Goal: Share content

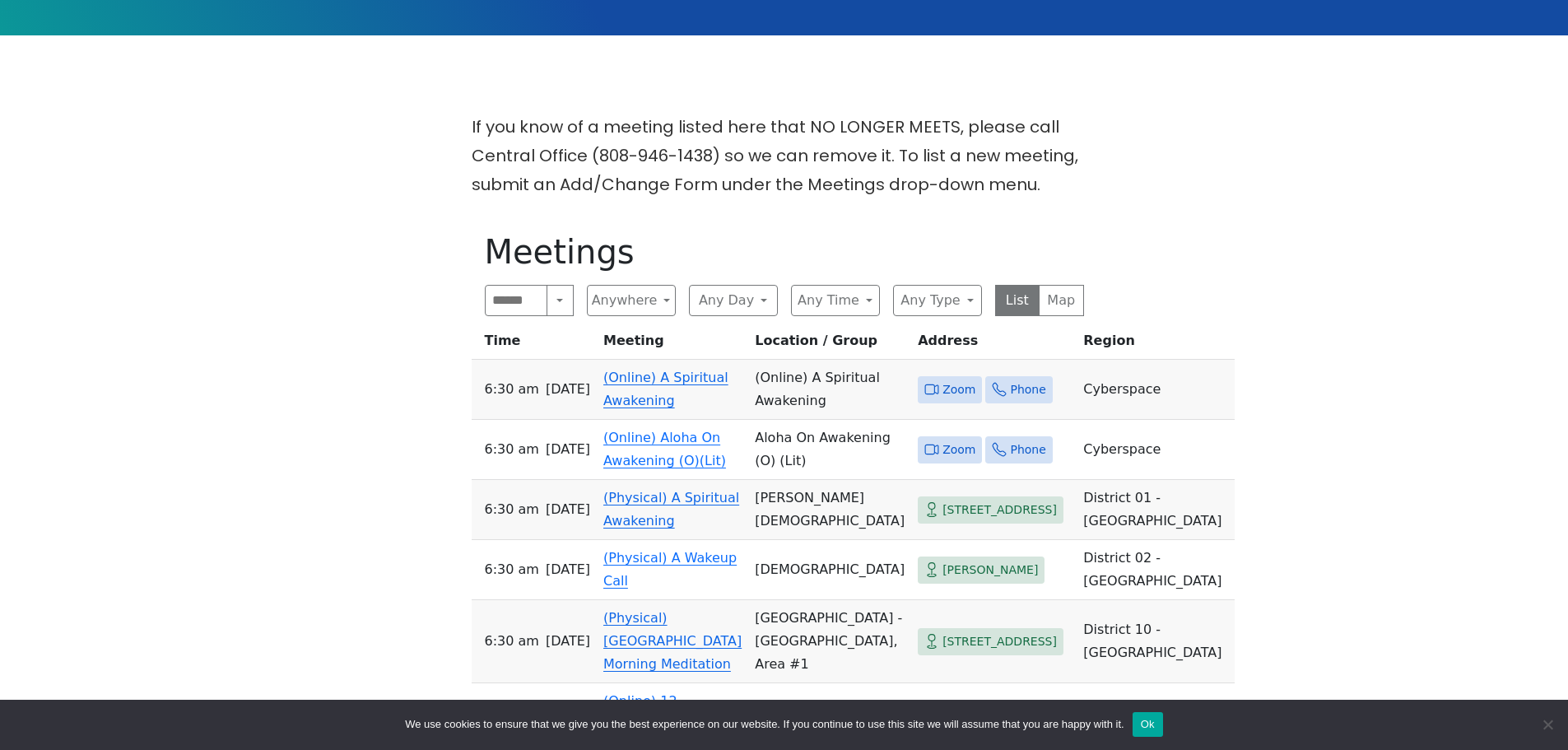
scroll to position [494, 0]
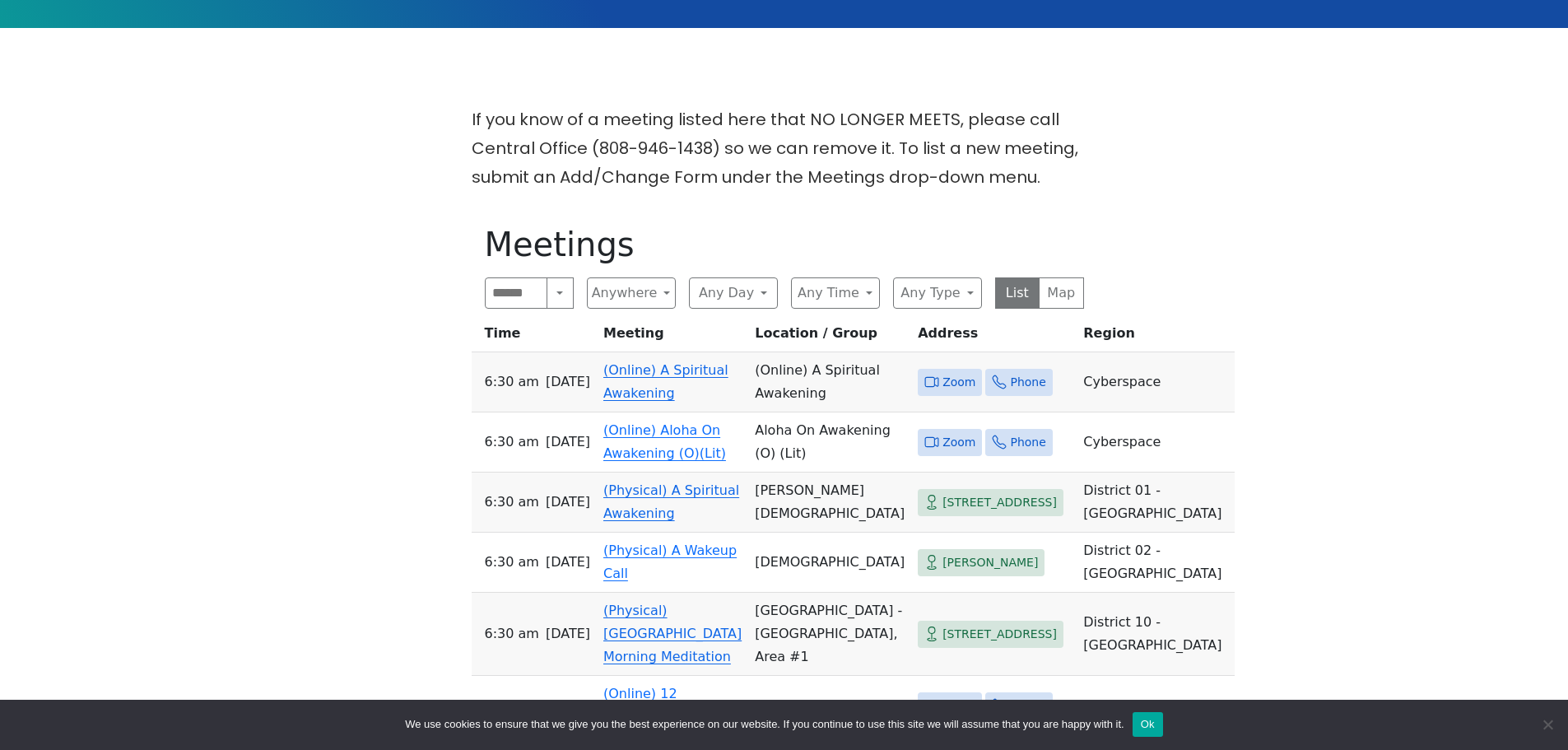
click at [660, 362] on link "(Online) A Spiritual Awakening" at bounding box center [665, 381] width 125 height 39
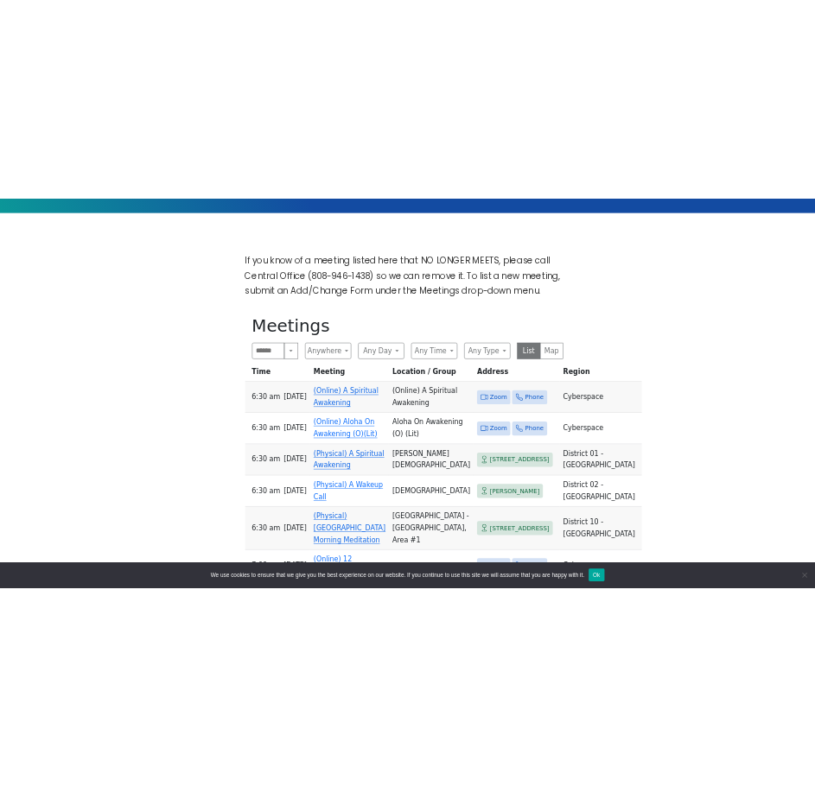
scroll to position [702, 0]
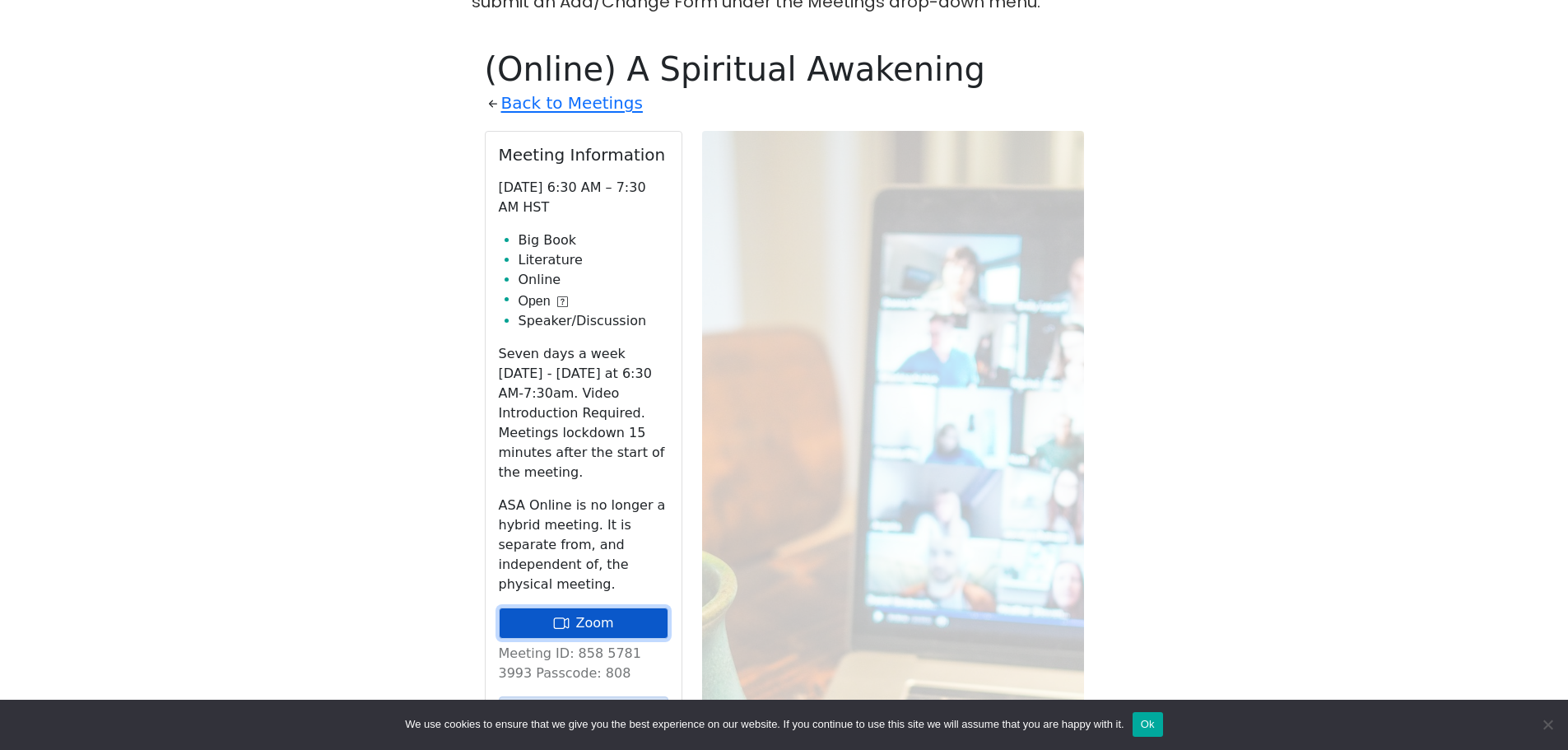
click at [575, 608] on link "Zoom" at bounding box center [584, 623] width 170 height 31
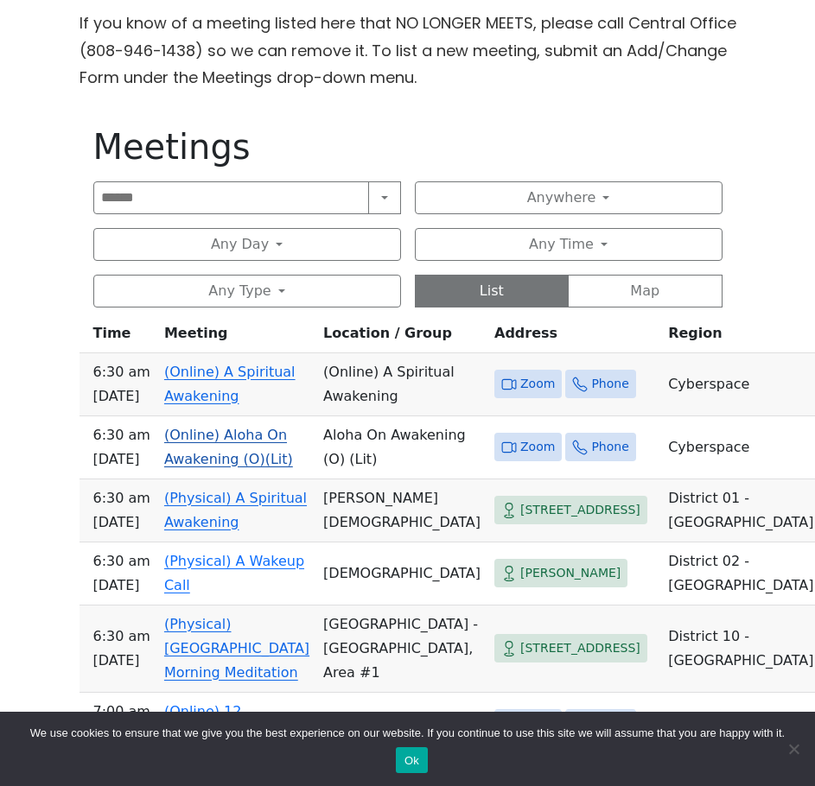
scroll to position [605, 0]
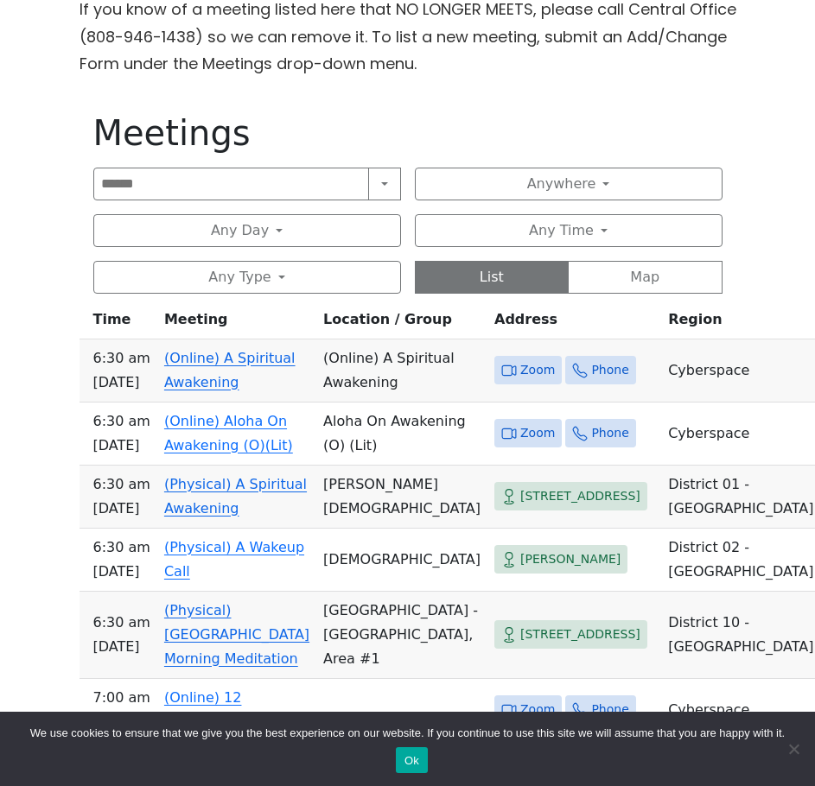
click at [268, 359] on link "(Online) A Spiritual Awakening" at bounding box center [229, 370] width 131 height 41
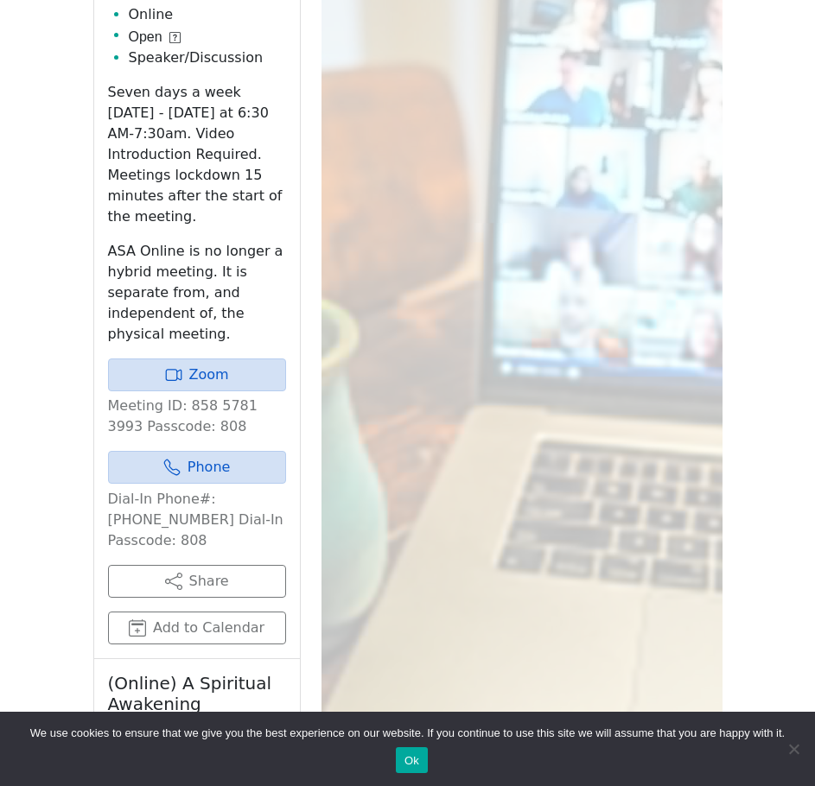
scroll to position [962, 0]
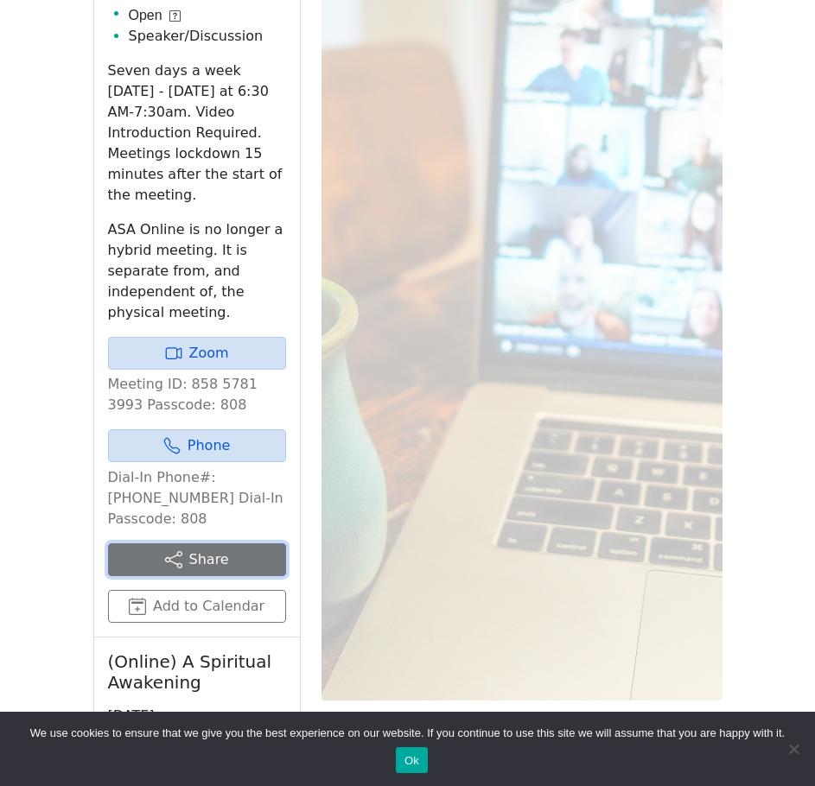
click at [220, 543] on button "Share" at bounding box center [197, 559] width 178 height 33
